Goal: Check status: Check status

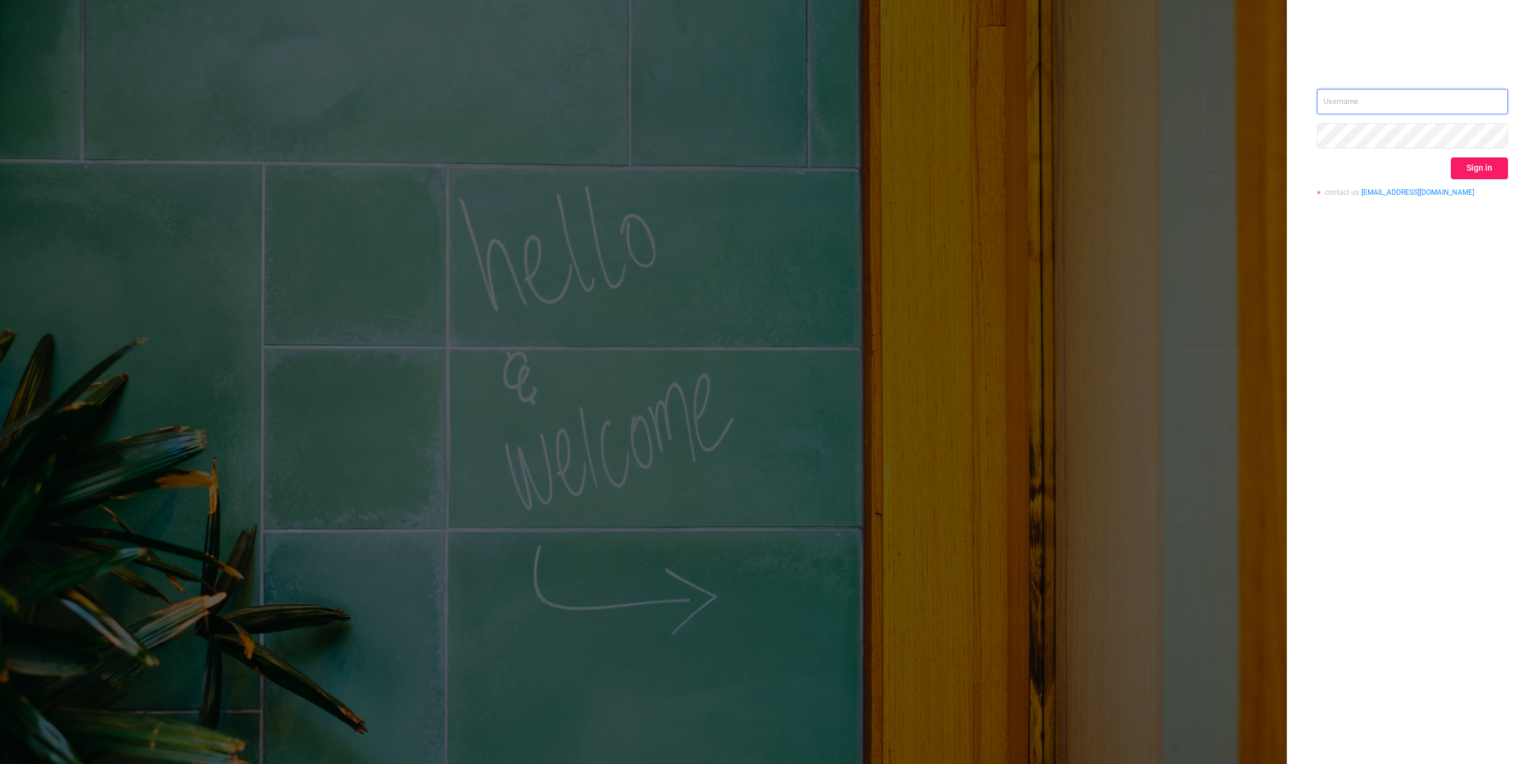
type input "[EMAIL_ADDRESS][DOMAIN_NAME]"
click at [1471, 165] on button "Sign in" at bounding box center [1479, 168] width 57 height 22
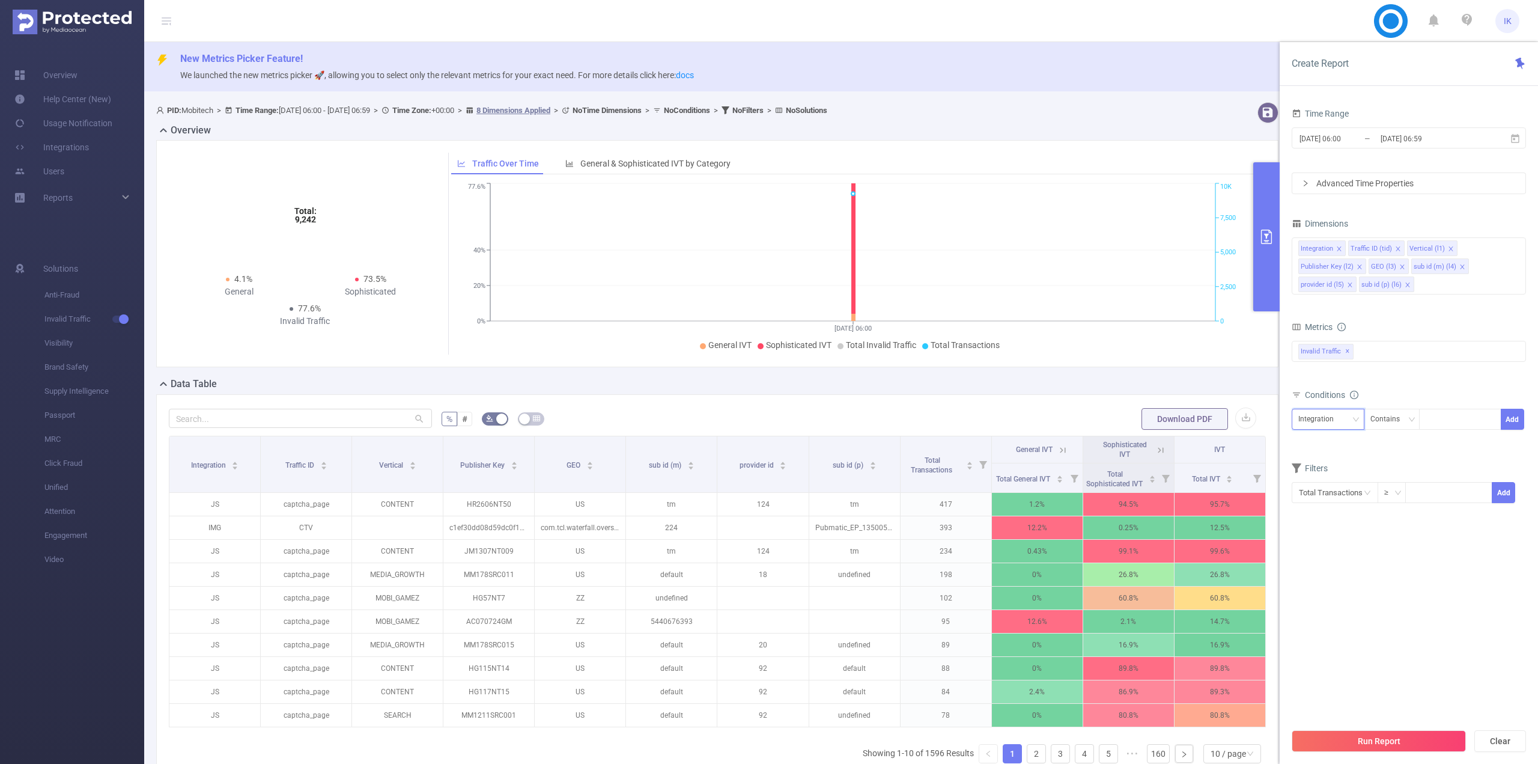
click at [1321, 415] on div "Integration" at bounding box center [1321, 419] width 44 height 20
click at [1339, 500] on li "Publisher Key (l2)" at bounding box center [1331, 501] width 79 height 19
click at [1383, 427] on div "Contains" at bounding box center [1390, 419] width 38 height 20
click at [1378, 463] on li "Is" at bounding box center [1403, 463] width 80 height 19
click at [1448, 423] on div at bounding box center [1460, 419] width 69 height 20
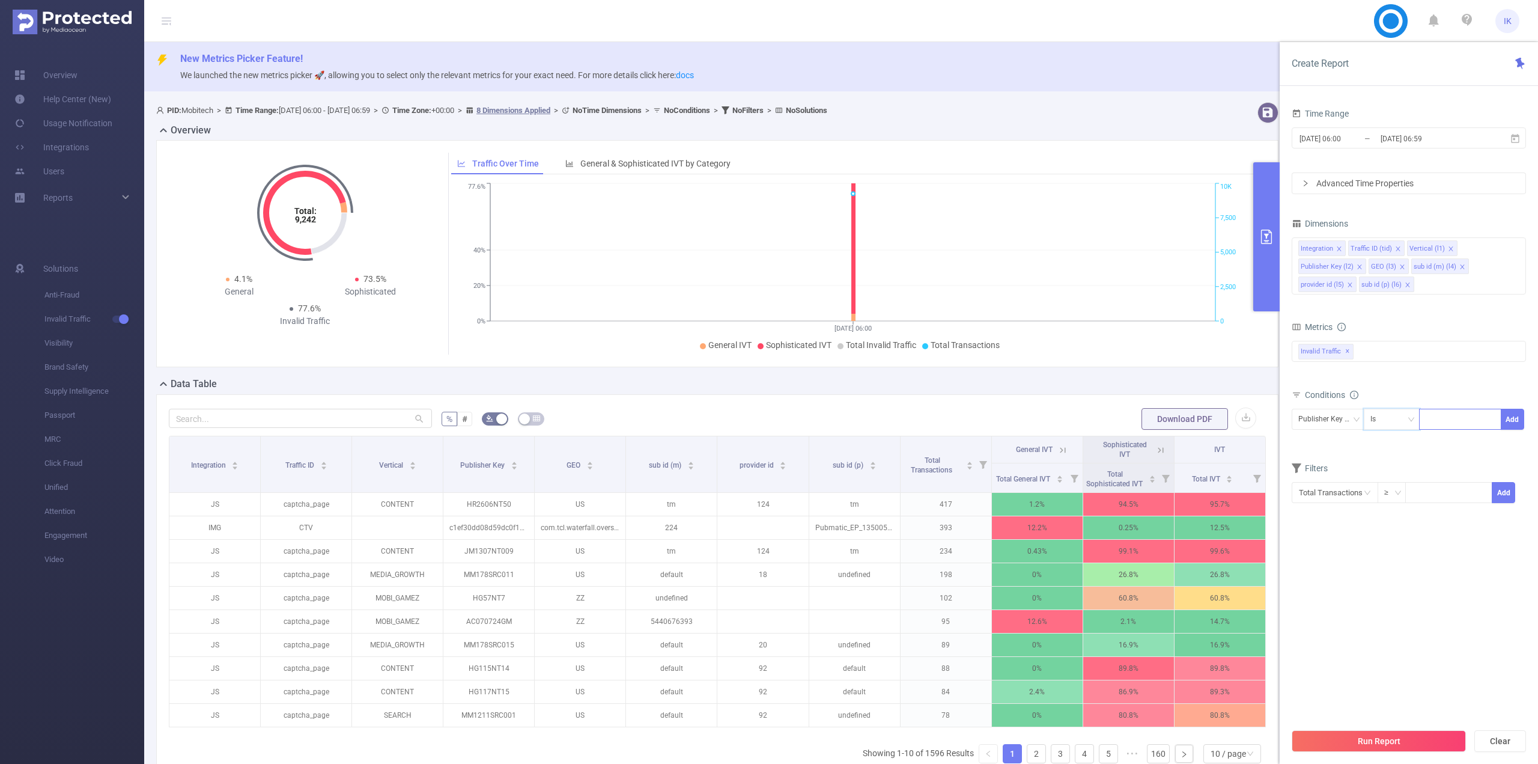
paste input "LRC826SRC001"
type input "LRC826SRC001"
click at [1469, 445] on li "LRC826SRC001" at bounding box center [1462, 443] width 87 height 19
click at [1512, 421] on button "Add" at bounding box center [1512, 419] width 23 height 21
click at [1512, 136] on icon at bounding box center [1515, 137] width 8 height 9
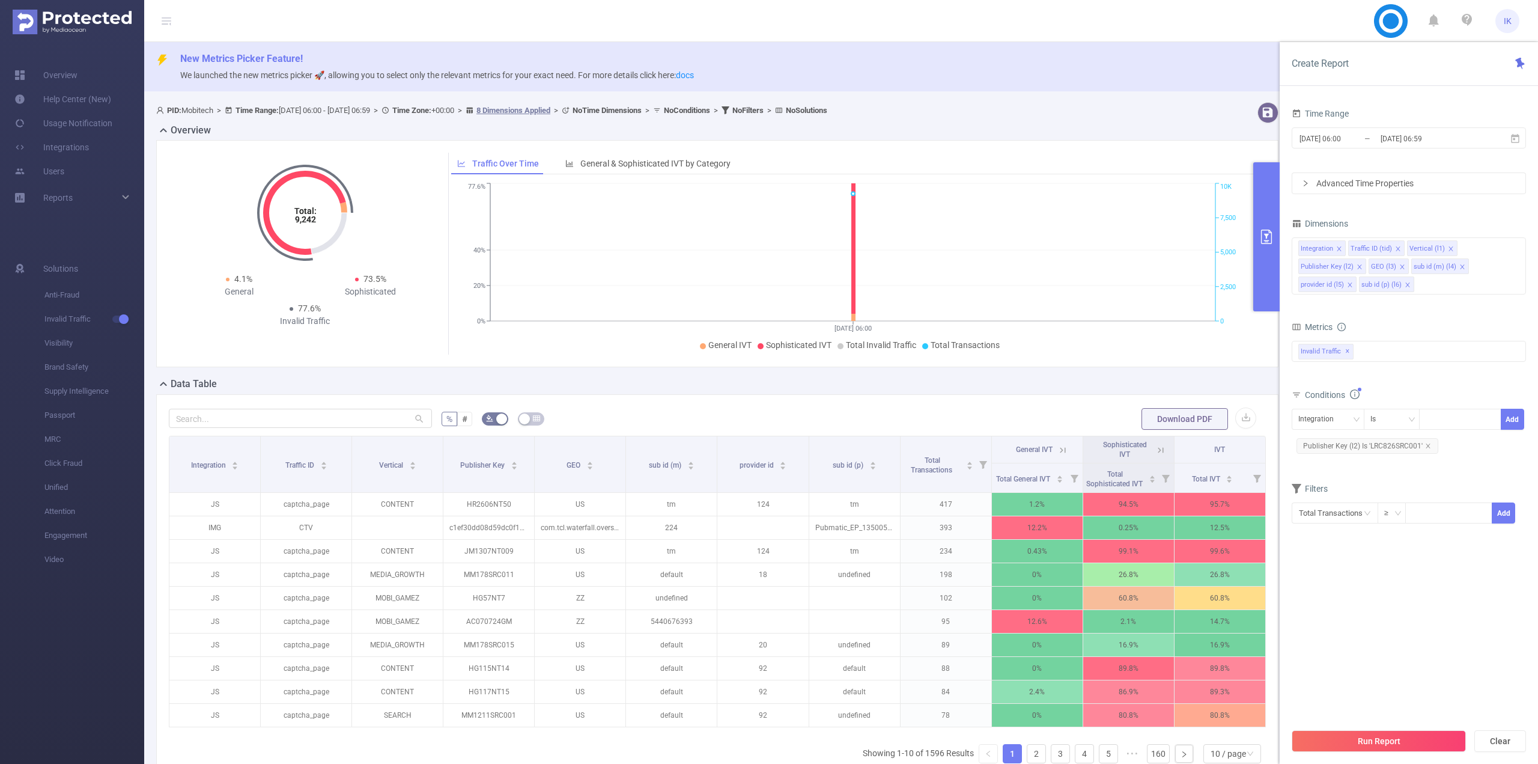
click at [1381, 585] on section "Time Range [DATE] 06:00 _ [DATE] 06:59 Advanced Time Properties Dimensions Inte…" at bounding box center [1409, 413] width 234 height 617
click at [1394, 745] on button "Run Report" at bounding box center [1379, 741] width 174 height 22
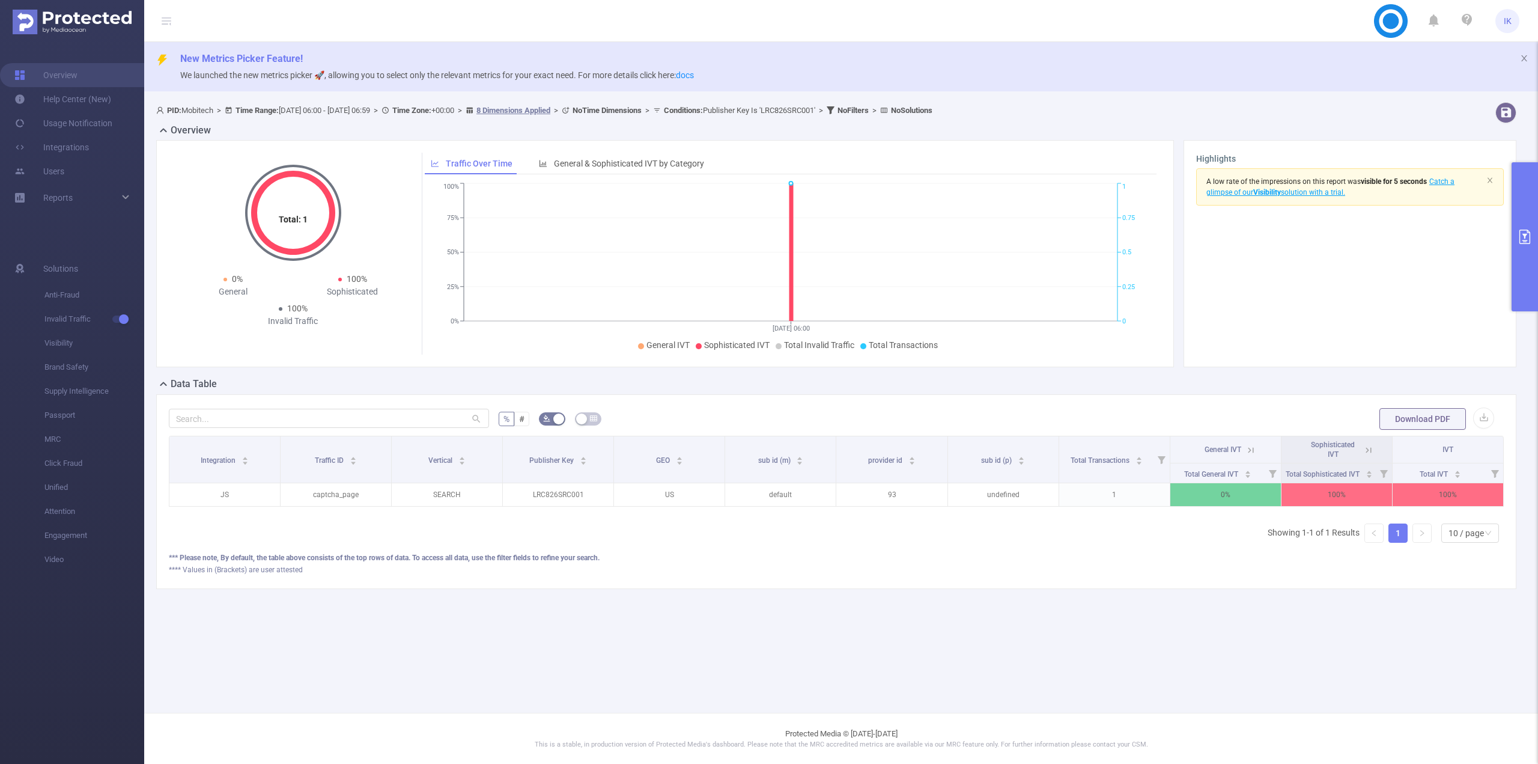
click at [1369, 450] on icon at bounding box center [1368, 450] width 11 height 11
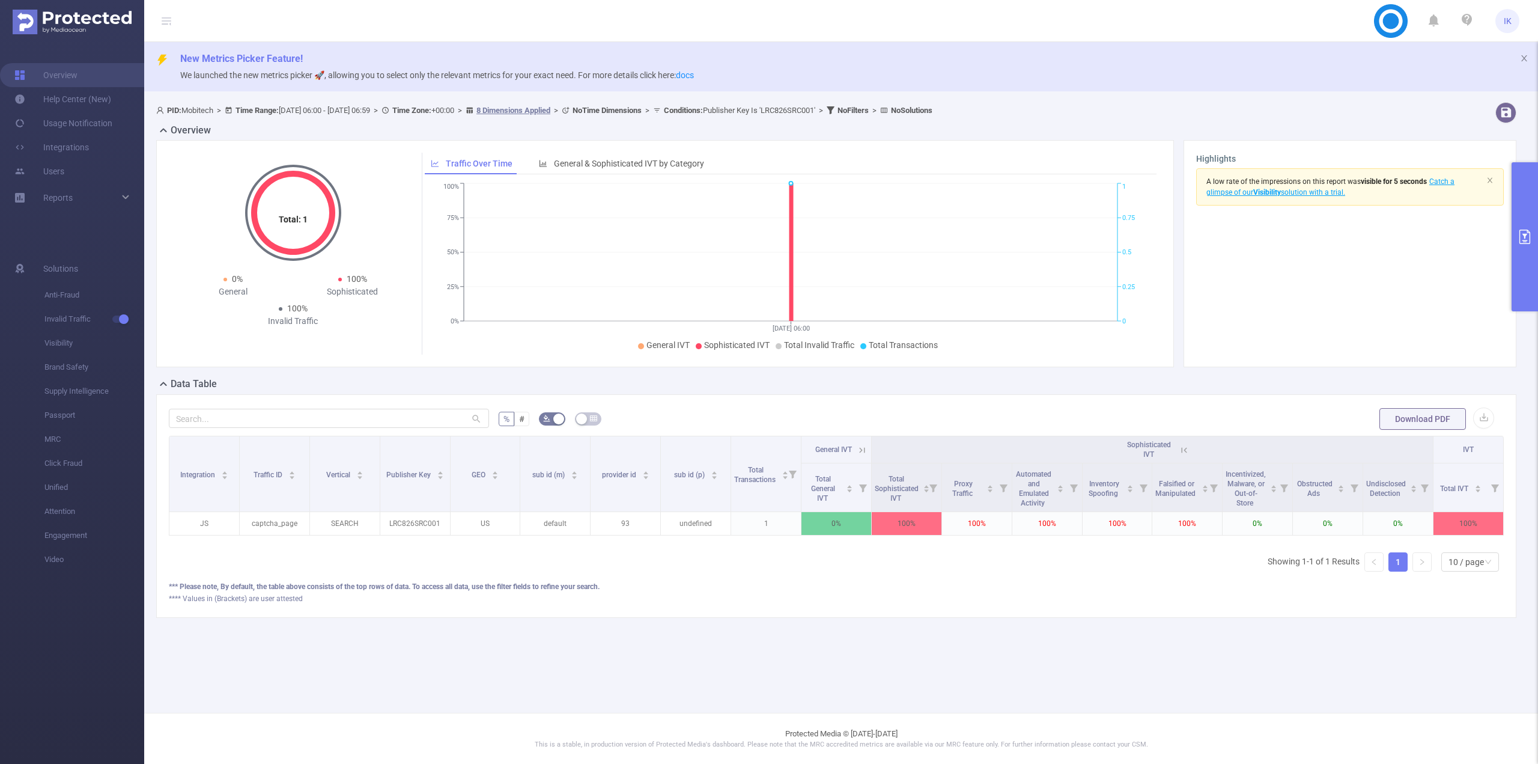
click at [1525, 256] on button "primary" at bounding box center [1525, 236] width 26 height 149
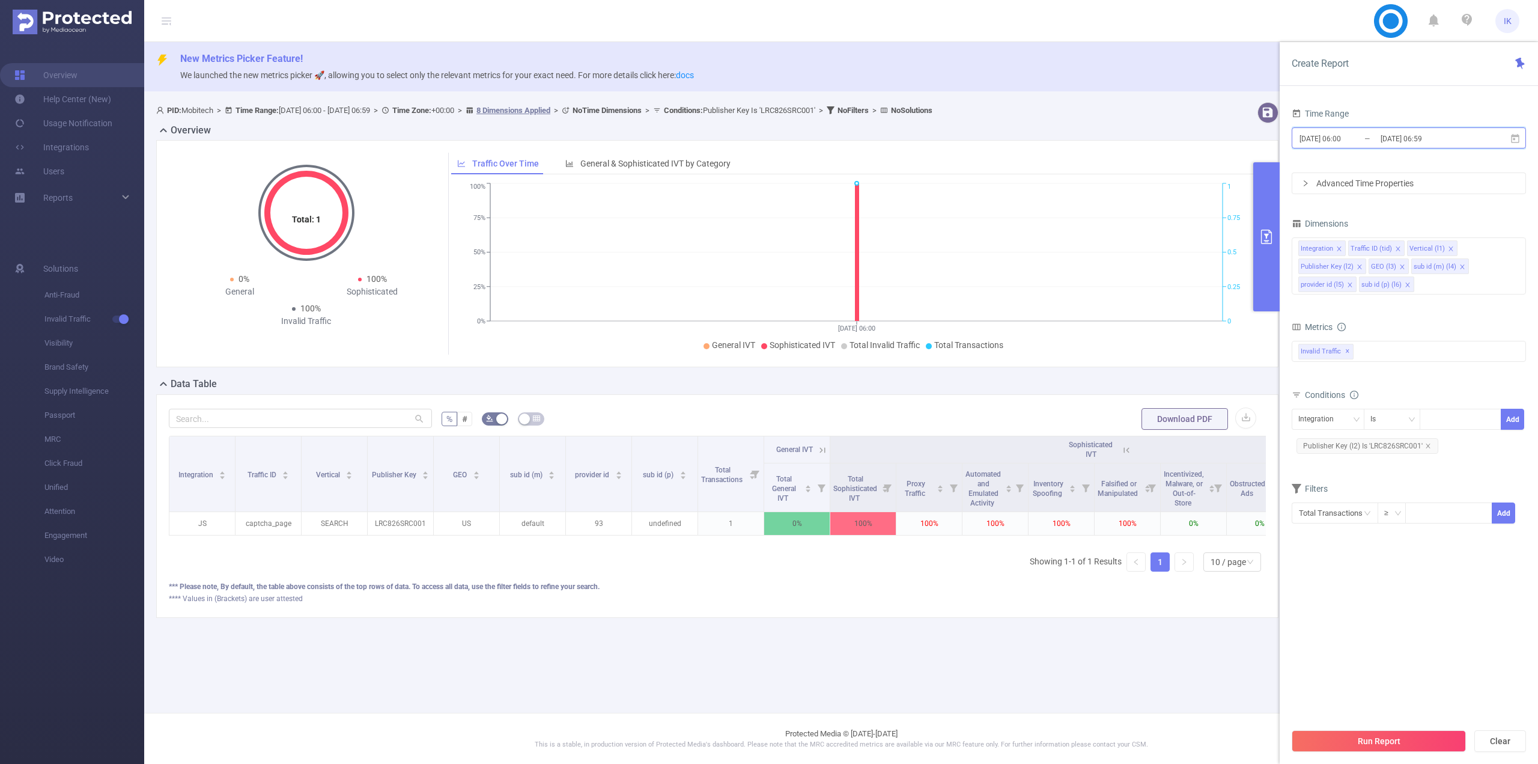
click at [1517, 137] on icon at bounding box center [1515, 138] width 11 height 11
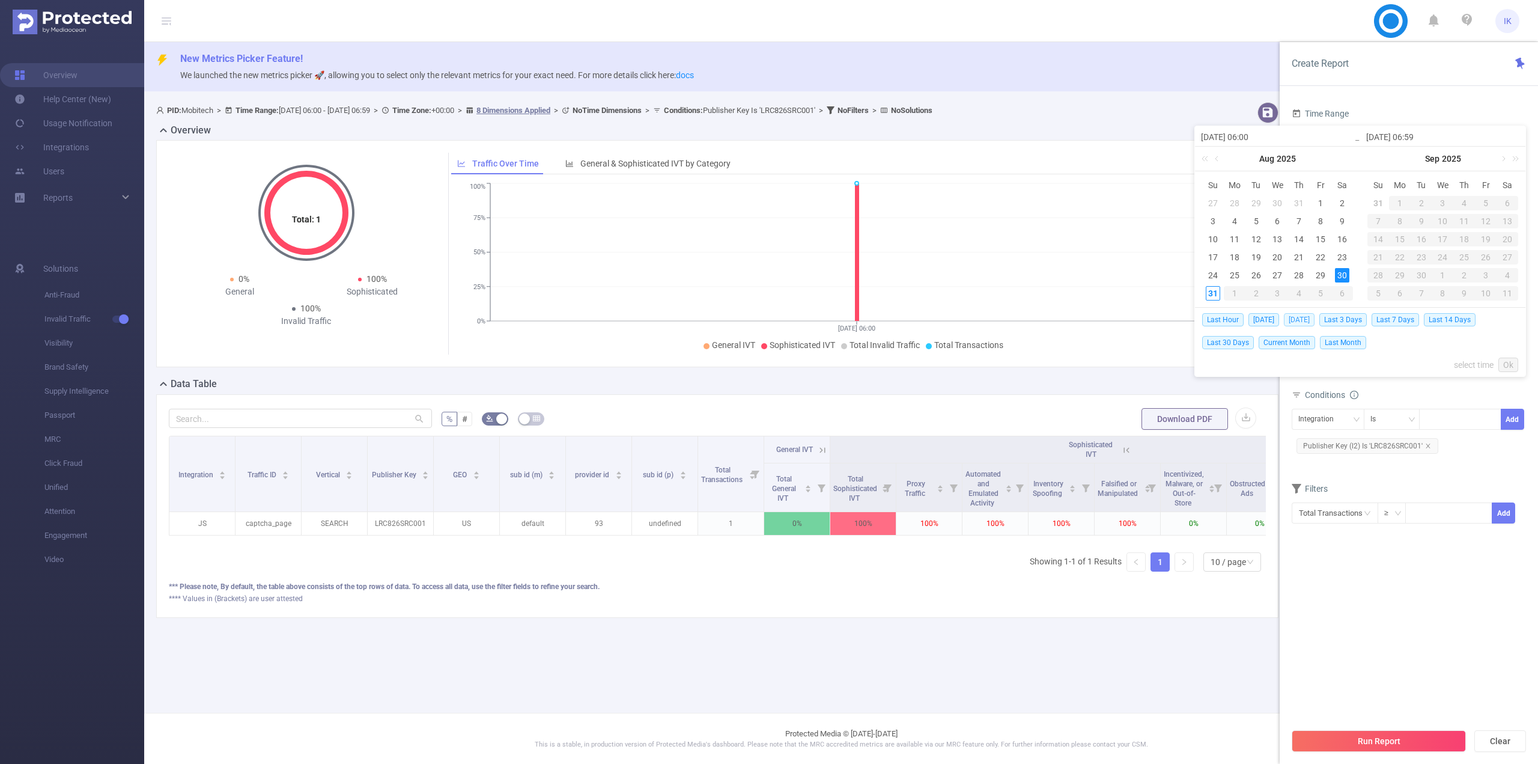
click at [1301, 314] on span "[DATE]" at bounding box center [1299, 319] width 31 height 13
type input "[DATE] 00:00"
type input "[DATE] 23:59"
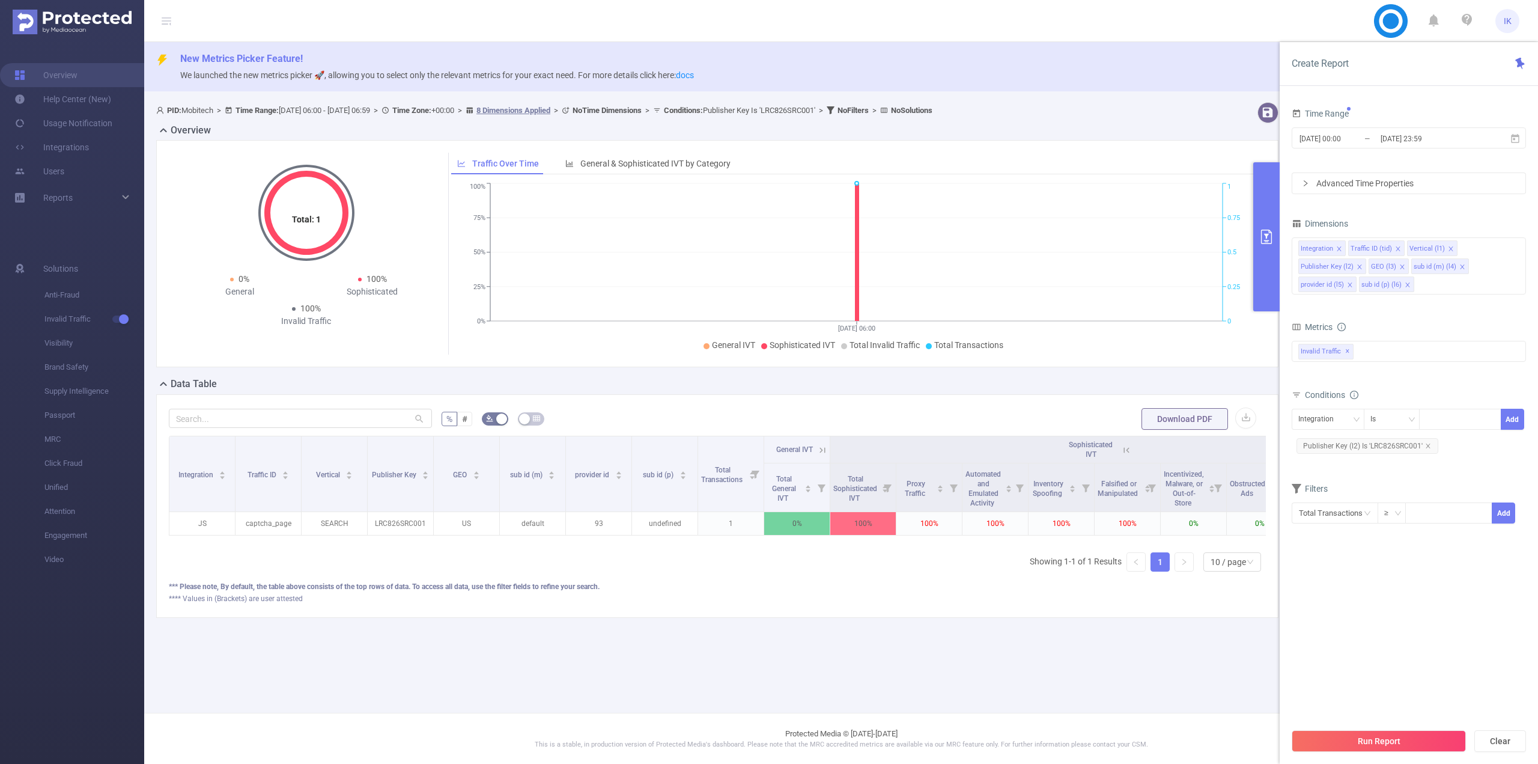
click at [1395, 736] on button "Run Report" at bounding box center [1379, 741] width 174 height 22
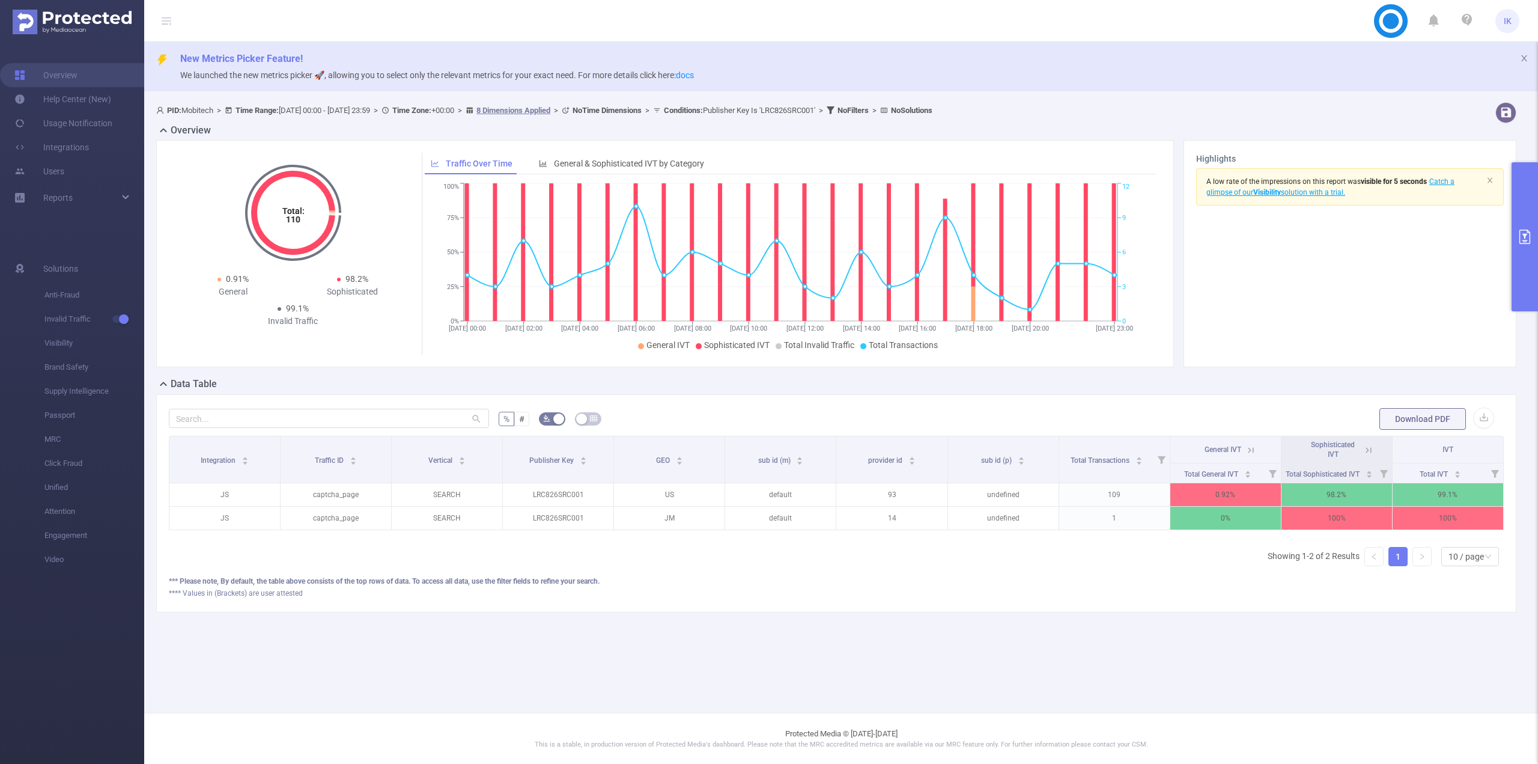
click at [1376, 448] on th "Sophisticated IVT" at bounding box center [1337, 449] width 111 height 27
click at [1365, 445] on icon at bounding box center [1368, 450] width 11 height 11
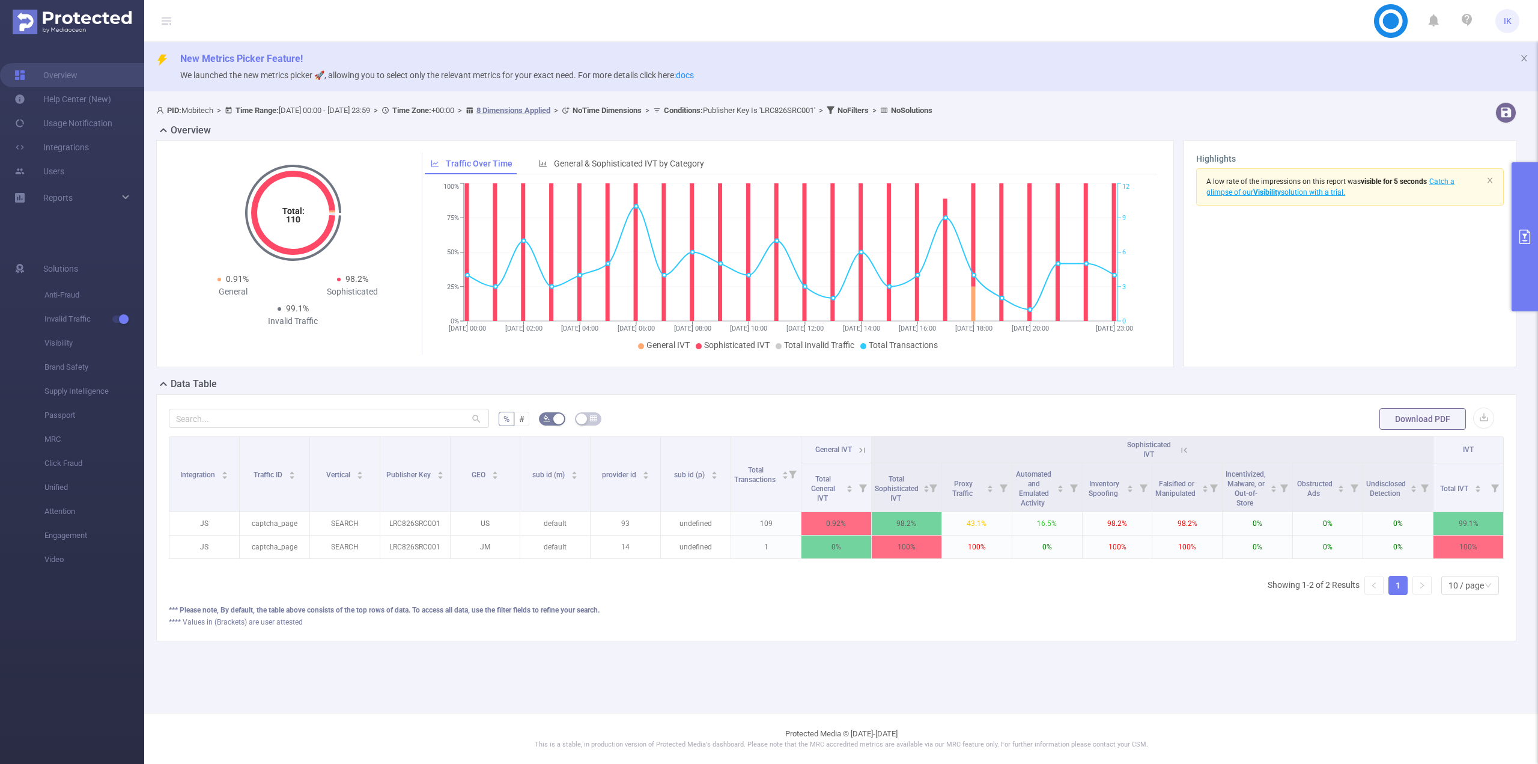
click at [1528, 257] on button "primary" at bounding box center [1525, 236] width 26 height 149
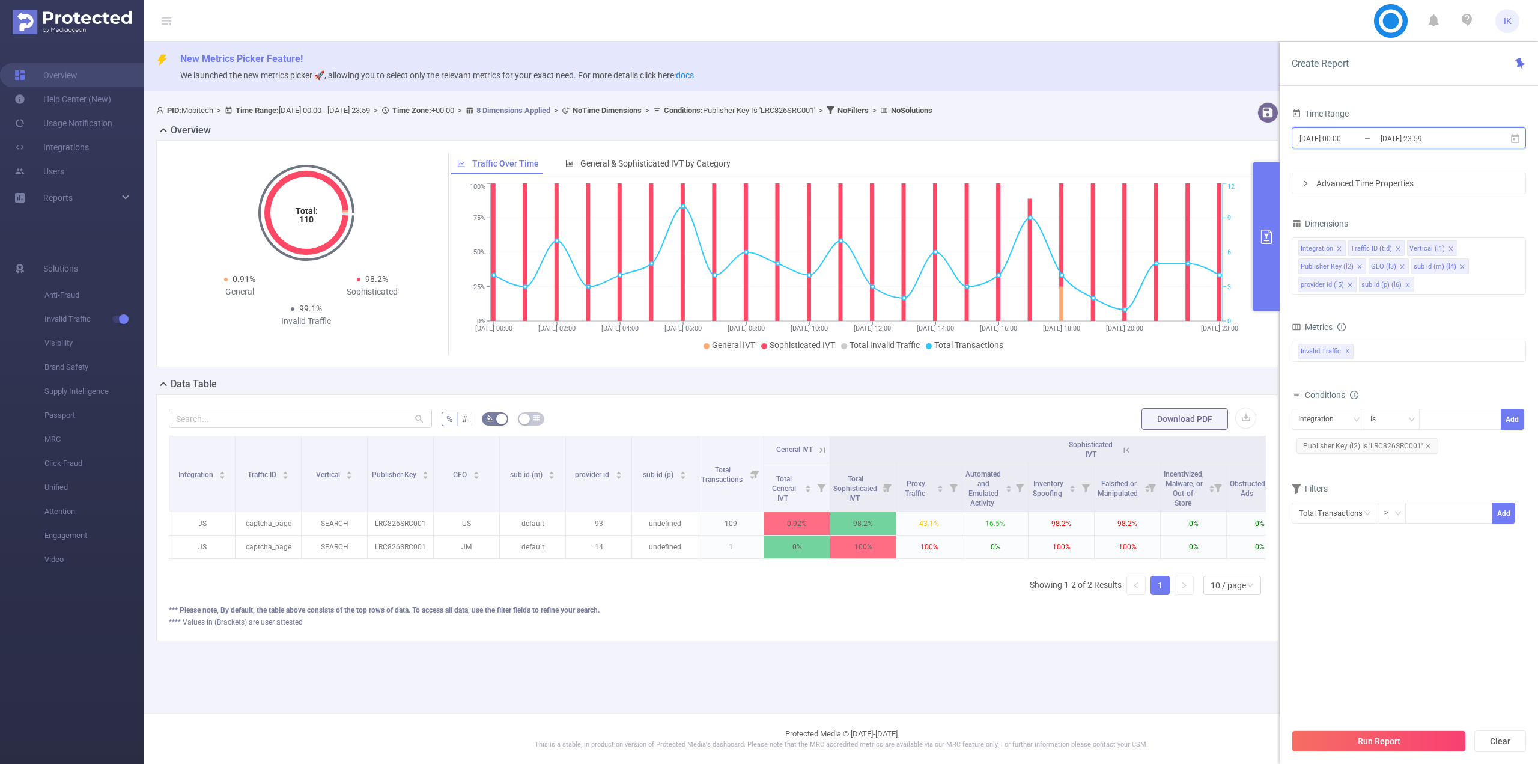
click at [1514, 138] on icon at bounding box center [1515, 137] width 8 height 9
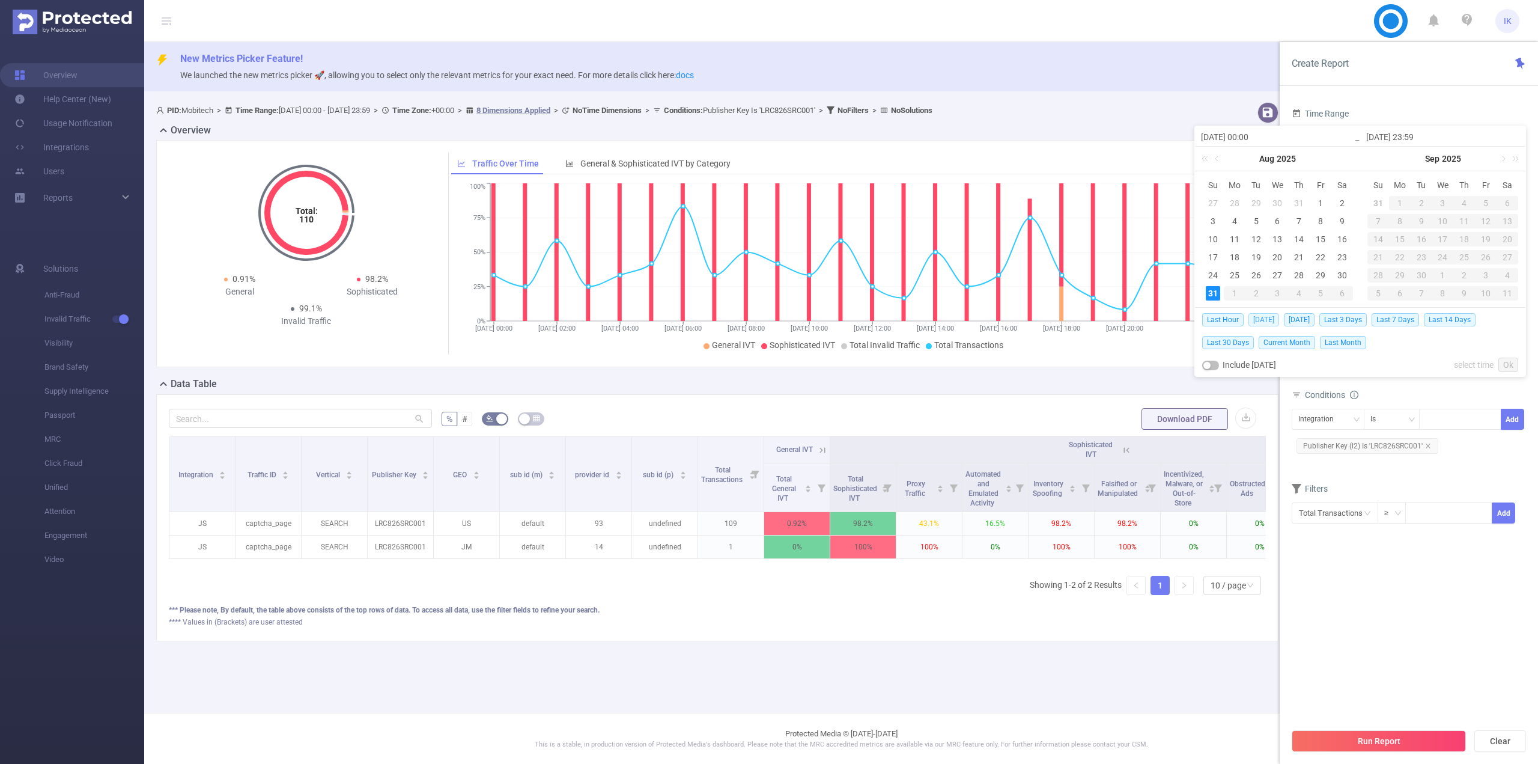
click at [1255, 317] on span "[DATE]" at bounding box center [1264, 319] width 31 height 13
type input "[DATE] 00:00"
type input "[DATE] 23:59"
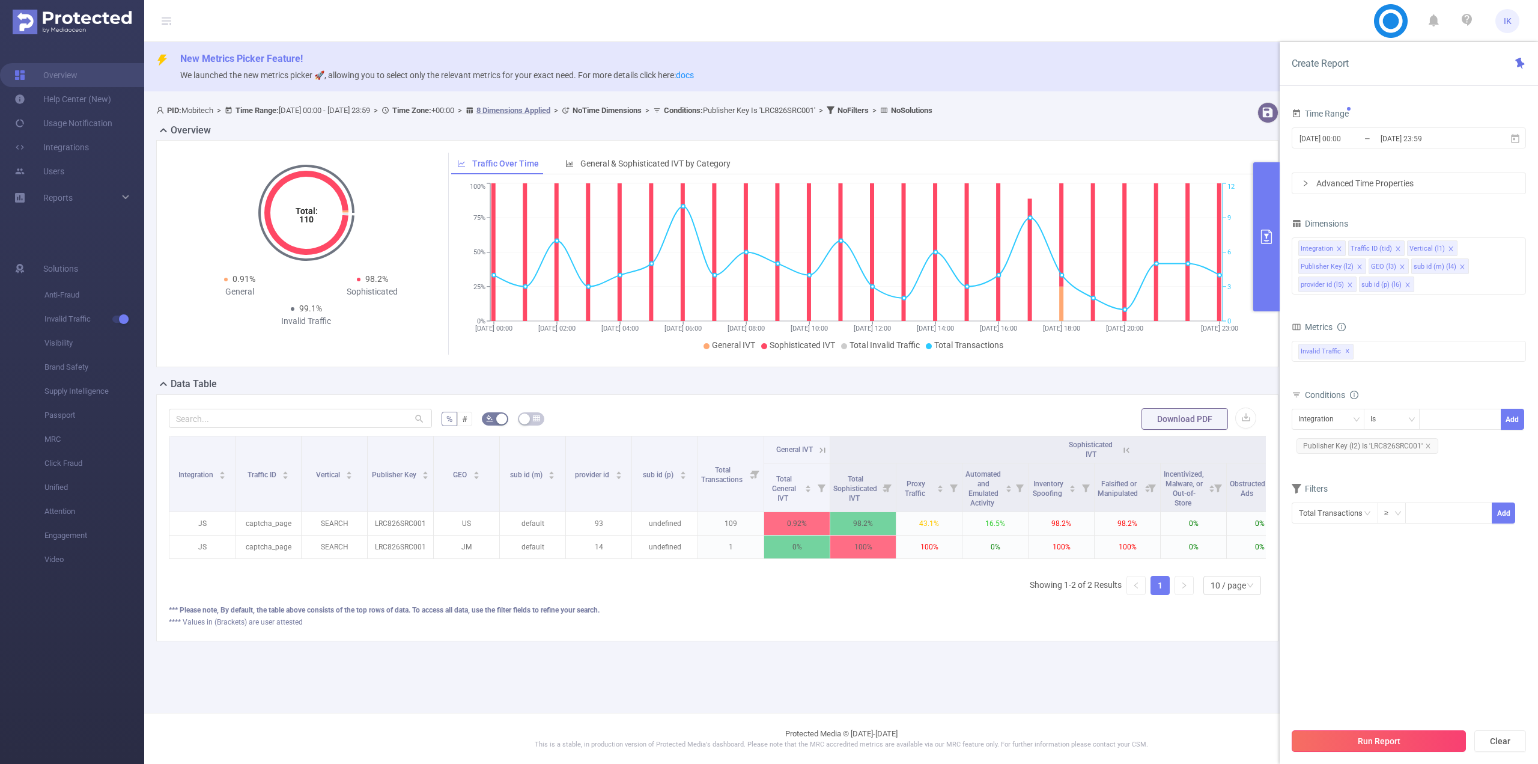
click at [1375, 737] on button "Run Report" at bounding box center [1379, 741] width 174 height 22
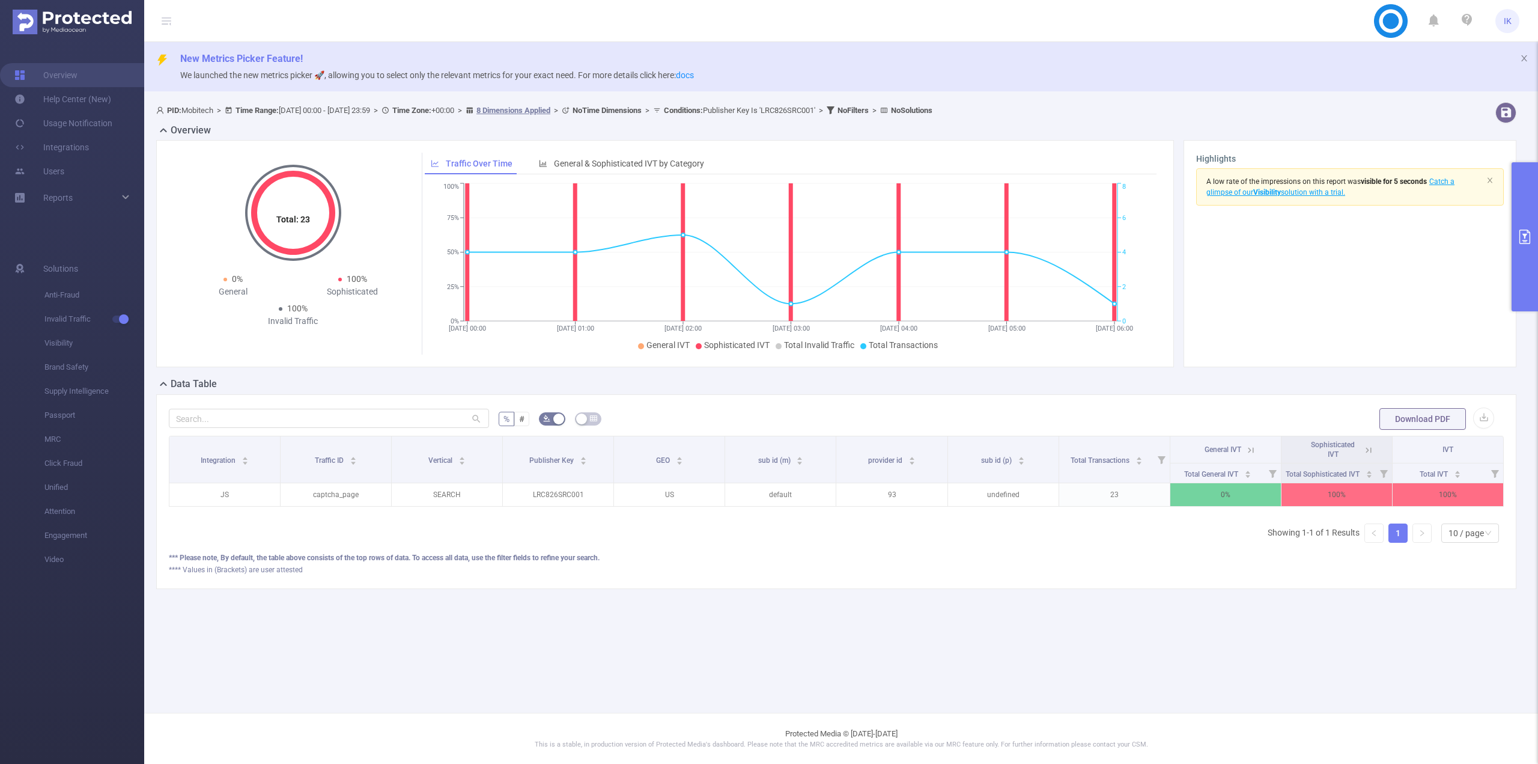
click at [1371, 450] on icon at bounding box center [1368, 449] width 5 height 5
